Goal: Task Accomplishment & Management: Manage account settings

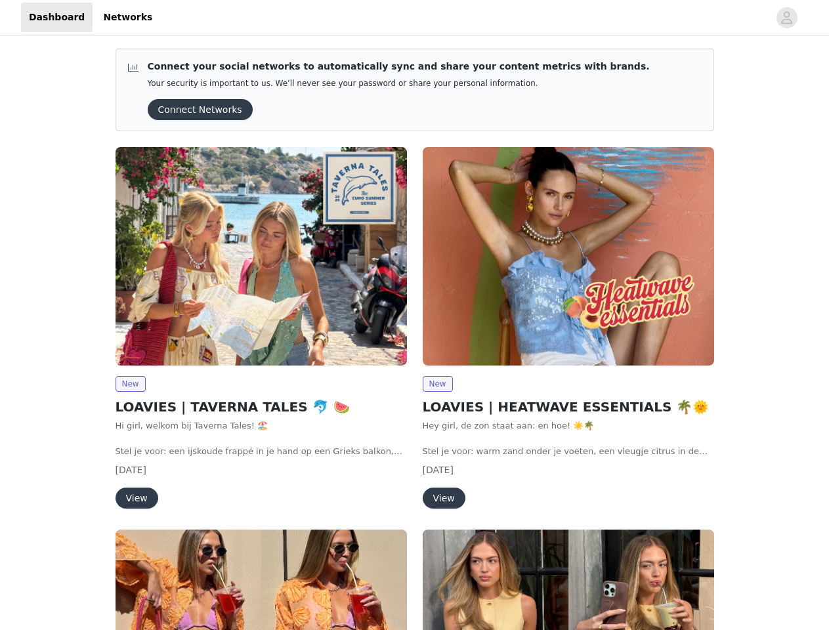
click at [415, 315] on div "New LOAVIES | HEATWAVE ESSENTIALS 🌴🌞 Hey girl, de zon staat aan: en hoe! ☀️🌴 St…" at bounding box center [568, 330] width 307 height 383
click at [414, 18] on div at bounding box center [464, 18] width 608 height 30
click at [787, 18] on icon "avatar" at bounding box center [786, 17] width 12 height 21
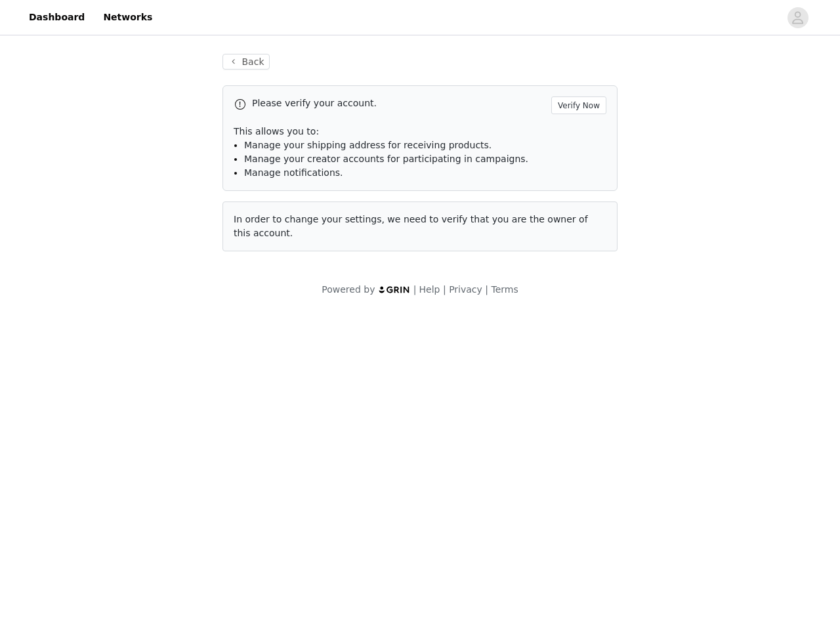
click at [261, 256] on div "Back Please verify your account. Verify Now This allows you to: Manage your shi…" at bounding box center [420, 160] width 426 height 245
click at [130, 384] on body "Dashboard Networks Back Please verify your account. Verify Now This allows you …" at bounding box center [420, 315] width 840 height 630
click at [136, 498] on body "Dashboard Networks Back Please verify your account. Verify Now This allows you …" at bounding box center [420, 315] width 840 height 630
click at [568, 256] on div "Back Please verify your account. Verify Now This allows you to: Manage your shi…" at bounding box center [420, 160] width 426 height 245
click at [437, 384] on body "Dashboard Networks Back Please verify your account. Verify Now This allows you …" at bounding box center [420, 315] width 840 height 630
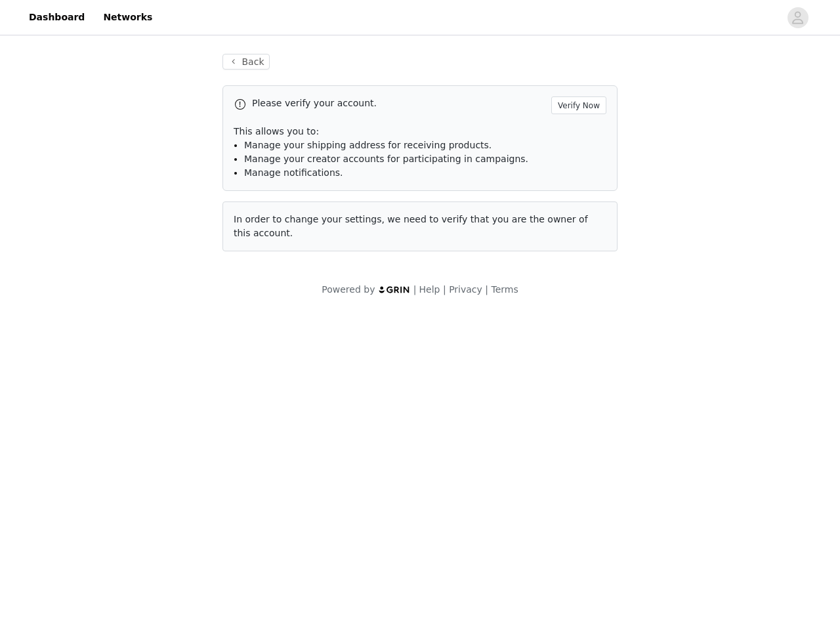
click at [443, 498] on body "Dashboard Networks Back Please verify your account. Verify Now This allows you …" at bounding box center [420, 315] width 840 height 630
